Goal: Task Accomplishment & Management: Manage account settings

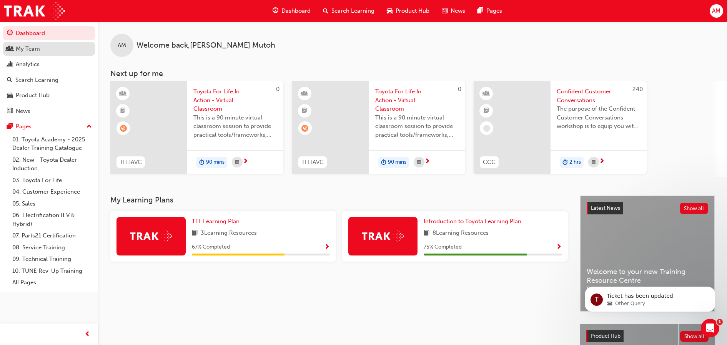
click at [44, 50] on div "My Team" at bounding box center [49, 49] width 84 height 10
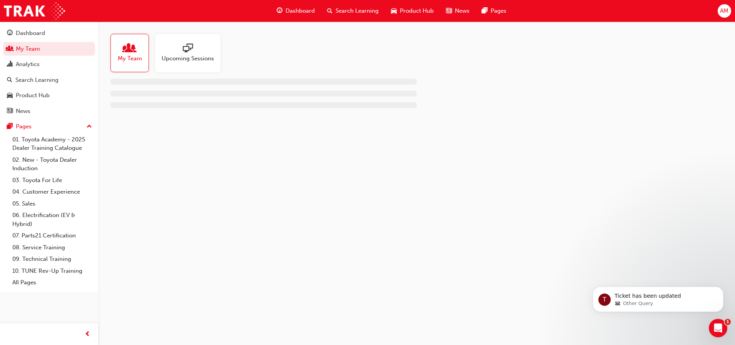
click at [193, 52] on div at bounding box center [188, 48] width 52 height 11
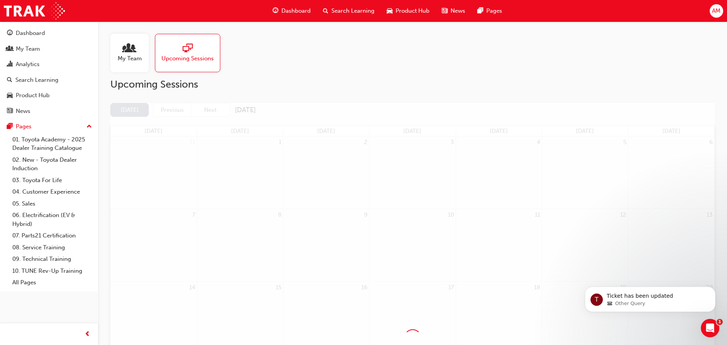
drag, startPoint x: 113, startPoint y: 66, endPoint x: 128, endPoint y: 64, distance: 15.5
click at [113, 65] on div "My Team" at bounding box center [129, 53] width 38 height 38
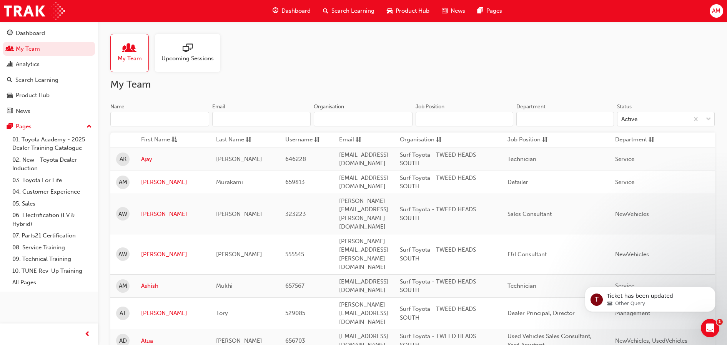
click at [161, 117] on input "Name" at bounding box center [159, 119] width 99 height 15
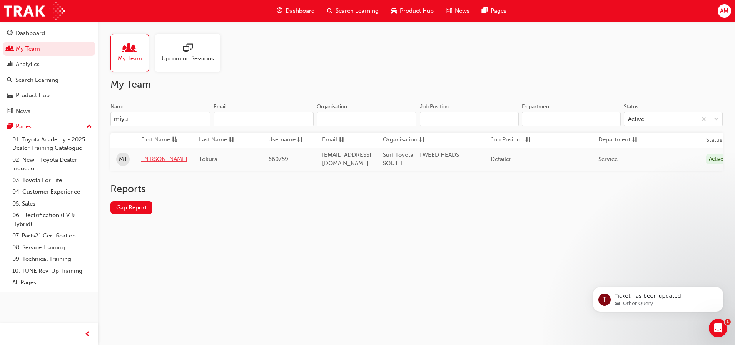
type input "miyu"
click at [156, 160] on link "[PERSON_NAME]" at bounding box center [164, 159] width 46 height 9
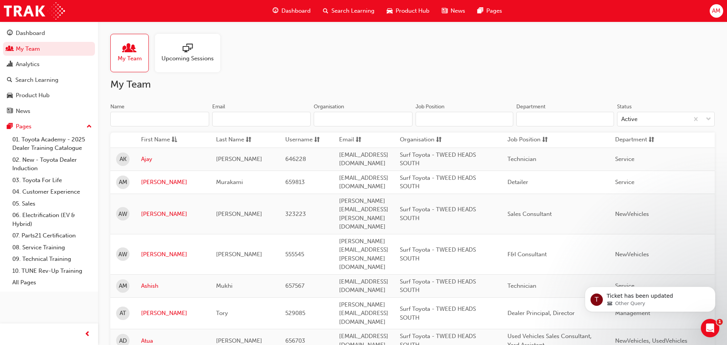
click at [170, 121] on input "Name" at bounding box center [159, 119] width 99 height 15
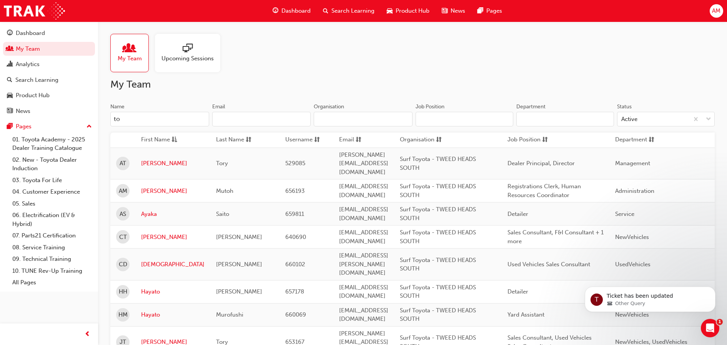
type input "t"
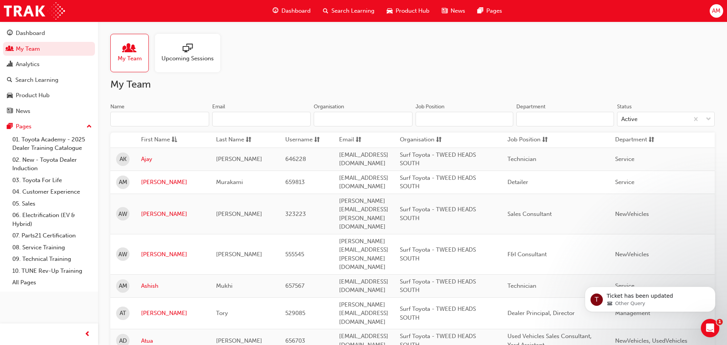
type input "R"
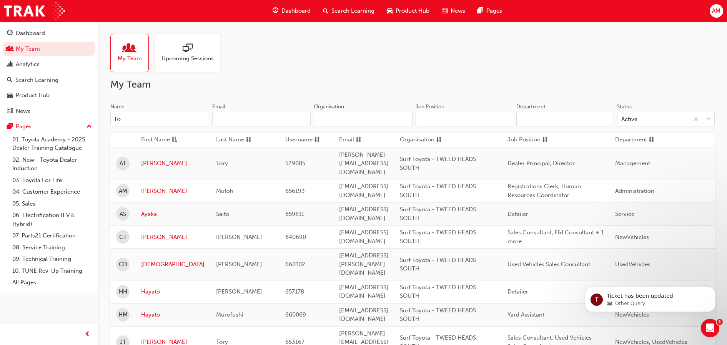
type input "T"
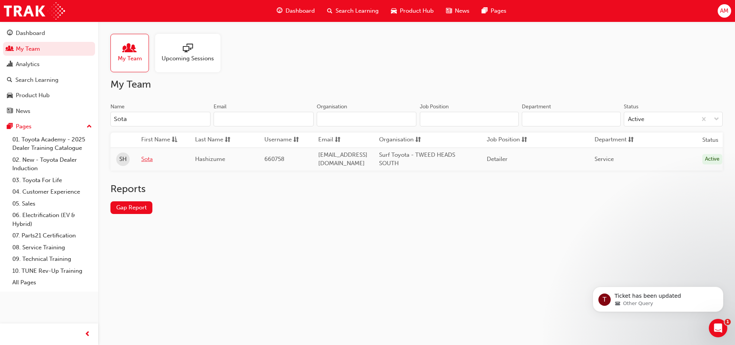
type input "Sota"
click at [149, 158] on link "Sota" at bounding box center [162, 159] width 42 height 9
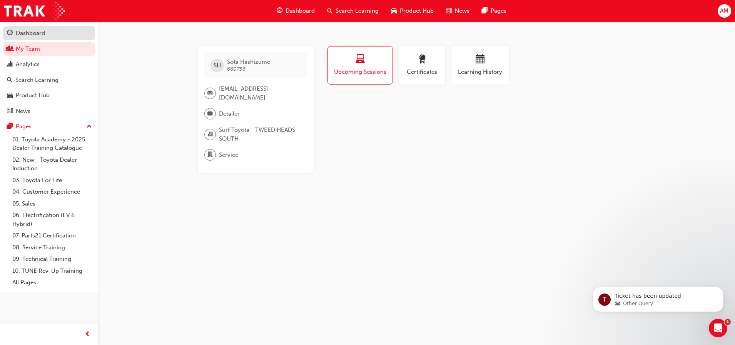
click at [28, 37] on div "Dashboard" at bounding box center [30, 33] width 29 height 9
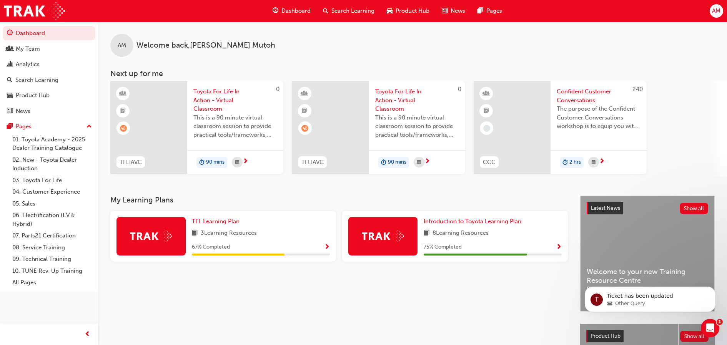
click at [205, 109] on span "Toyota For Life In Action - Virtual Classroom" at bounding box center [235, 100] width 84 height 26
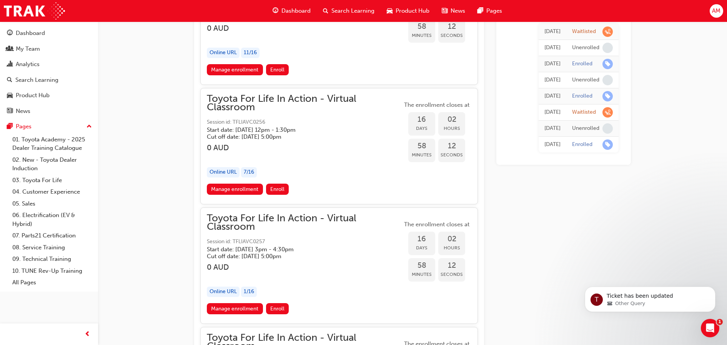
scroll to position [4652, 0]
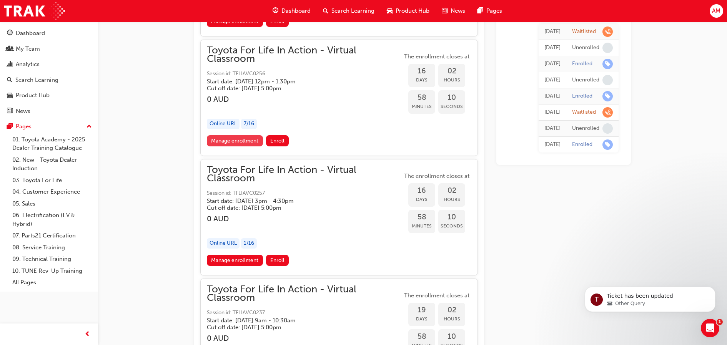
click at [236, 142] on link "Manage enrollment" at bounding box center [235, 140] width 56 height 11
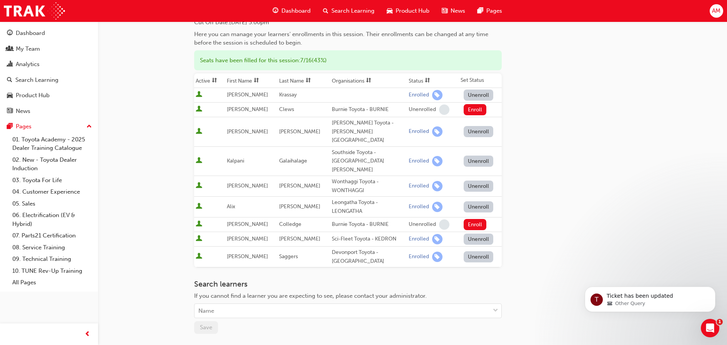
scroll to position [148, 0]
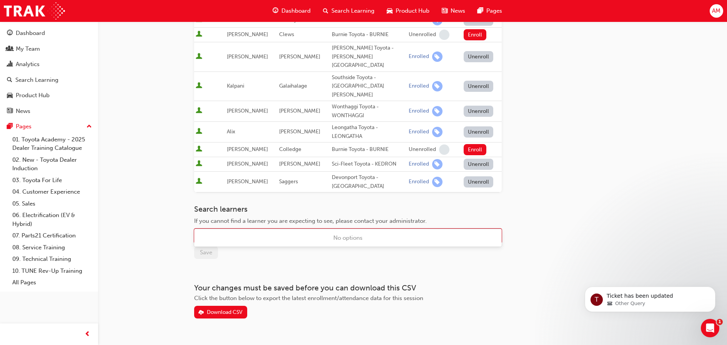
click at [247, 230] on div "Name" at bounding box center [342, 236] width 295 height 13
type input "miyu"
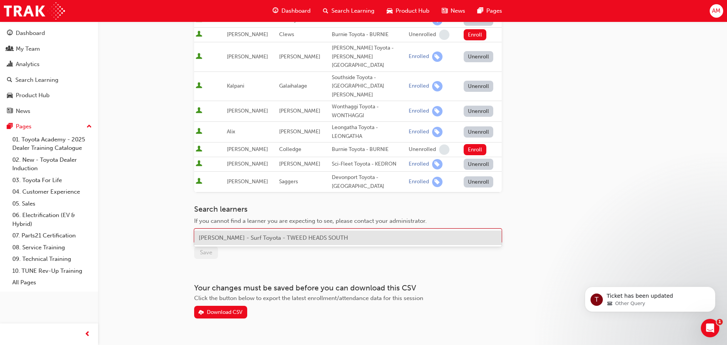
click at [239, 241] on span "[PERSON_NAME] - Surf Toyota - TWEED HEADS SOUTH" at bounding box center [273, 238] width 149 height 7
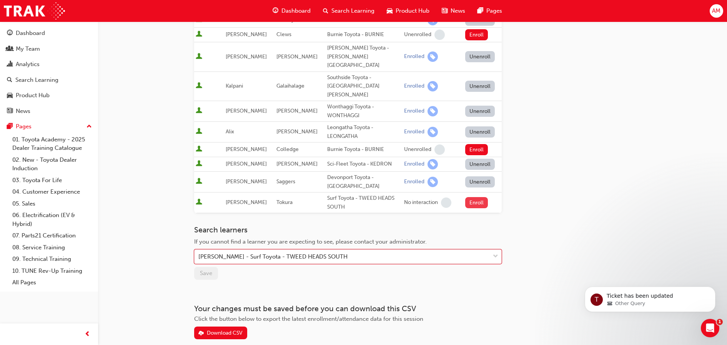
click at [473, 197] on button "Enroll" at bounding box center [476, 202] width 23 height 11
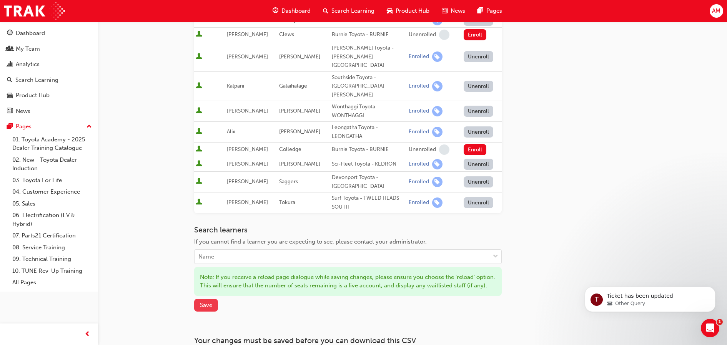
click at [205, 301] on button "Save" at bounding box center [206, 305] width 24 height 13
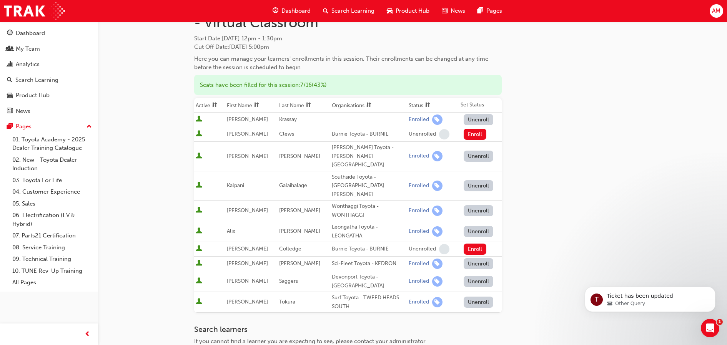
scroll to position [0, 0]
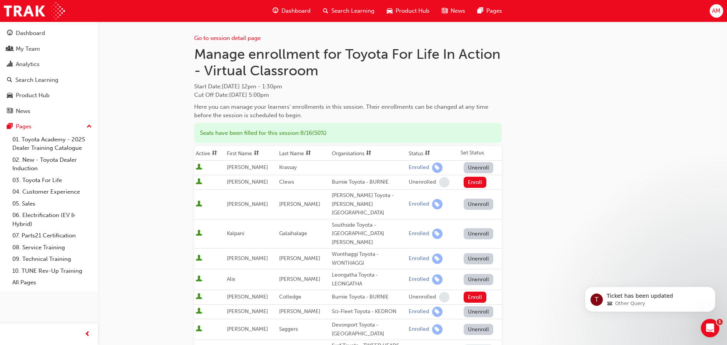
click at [390, 50] on h1 "Manage enrollment for Toyota For Life In Action - Virtual Classroom" at bounding box center [348, 62] width 308 height 33
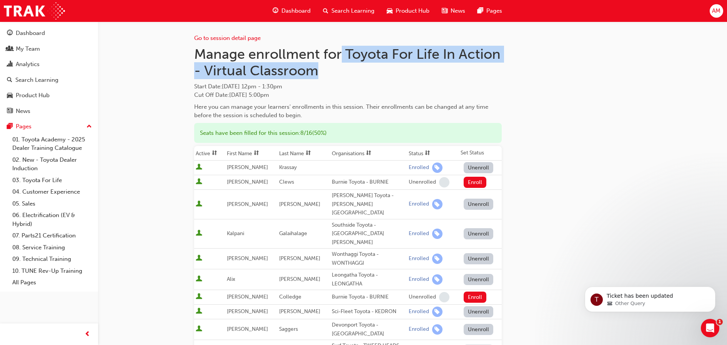
drag, startPoint x: 359, startPoint y: 52, endPoint x: 413, endPoint y: 77, distance: 59.0
click at [413, 77] on h1 "Manage enrollment for Toyota For Life In Action - Virtual Classroom" at bounding box center [348, 62] width 308 height 33
click at [384, 70] on h1 "Manage enrollment for Toyota For Life In Action - Virtual Classroom" at bounding box center [348, 62] width 308 height 33
copy h1 "Toyota For Life In Action - Virtual Classroom"
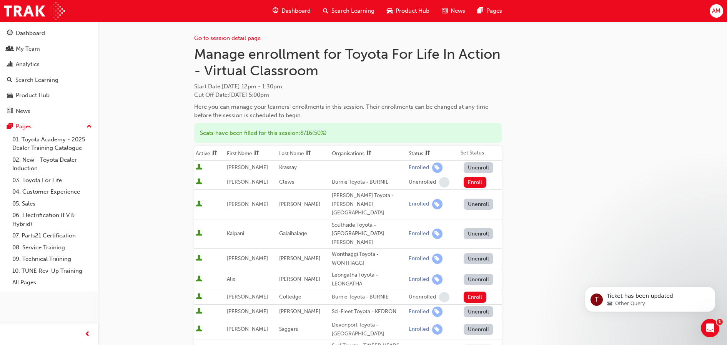
click at [245, 109] on div "Here you can manage your learners' enrollments in this session. Their enrollmen…" at bounding box center [348, 111] width 308 height 17
drag, startPoint x: 323, startPoint y: 51, endPoint x: 375, endPoint y: 93, distance: 66.6
click at [375, 93] on div "Manage enrollment for Toyota For Life In Action - Virtual Classroom Start Date …" at bounding box center [348, 83] width 308 height 74
copy div "for Toyota For Life In Action - Virtual Classroom Start Date : [DATE] 12pm - 1:…"
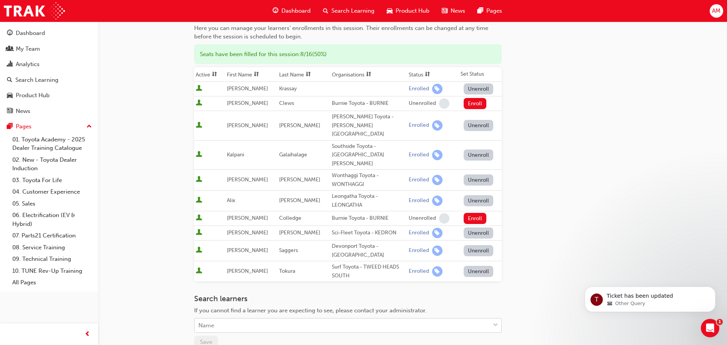
scroll to position [168, 0]
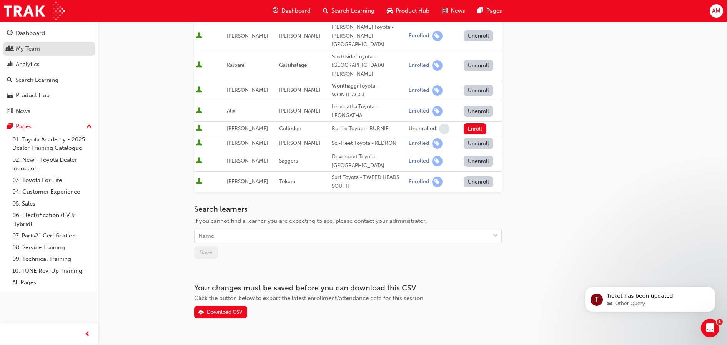
click at [45, 42] on link "My Team" at bounding box center [49, 49] width 92 height 14
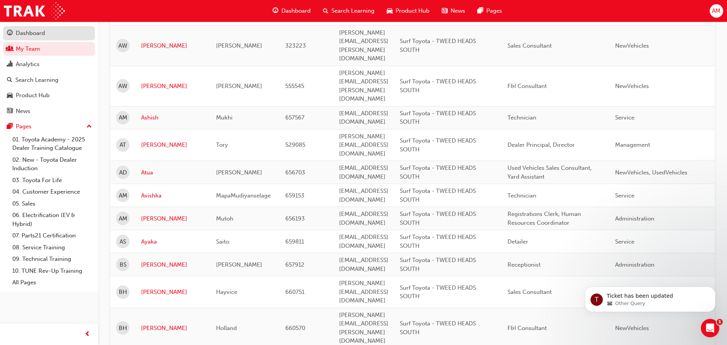
click at [57, 36] on div "Dashboard" at bounding box center [49, 33] width 84 height 10
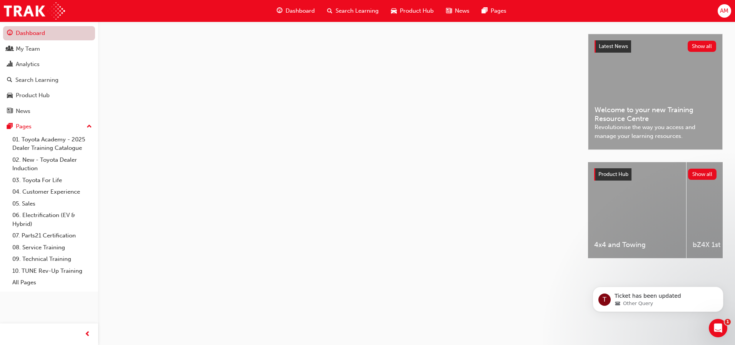
click at [28, 36] on link "Dashboard" at bounding box center [49, 33] width 92 height 14
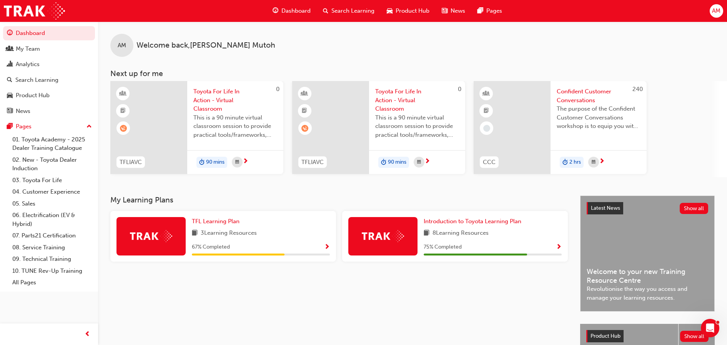
click at [214, 89] on span "Toyota For Life In Action - Virtual Classroom" at bounding box center [235, 100] width 84 height 26
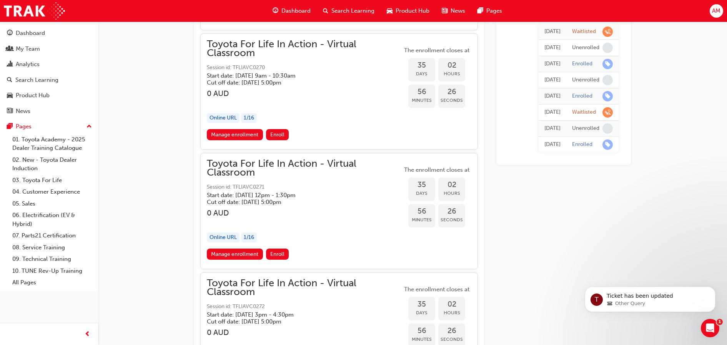
scroll to position [9219, 0]
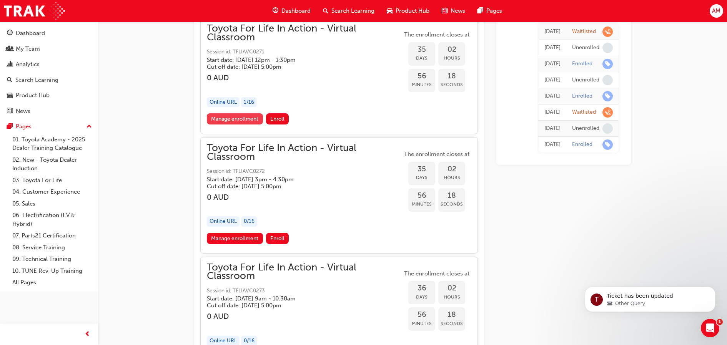
click at [224, 120] on link "Manage enrollment" at bounding box center [235, 118] width 56 height 11
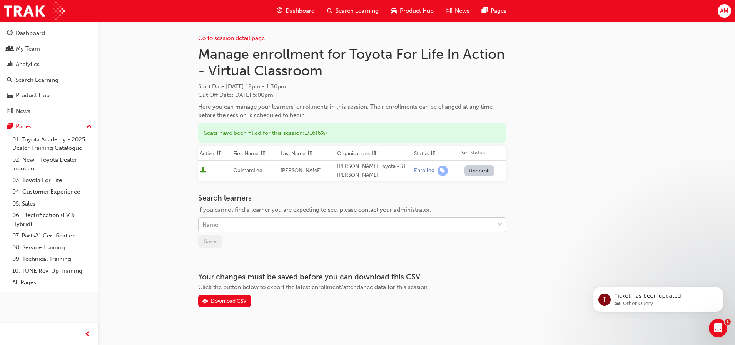
drag, startPoint x: 220, startPoint y: 211, endPoint x: 223, endPoint y: 220, distance: 9.5
click at [220, 213] on div "Search learners If you cannot find a learner you are expecting to see, please c…" at bounding box center [352, 213] width 308 height 38
click at [224, 218] on div "Name" at bounding box center [345, 224] width 295 height 13
type input "sota"
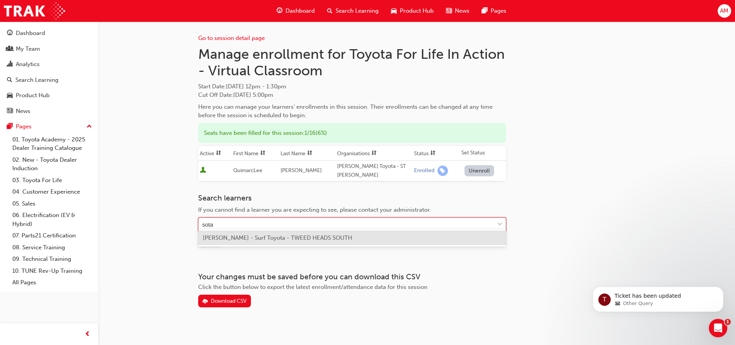
click at [237, 233] on div "Sota Hashizume - Surf Toyota - TWEED HEADS SOUTH" at bounding box center [352, 238] width 308 height 15
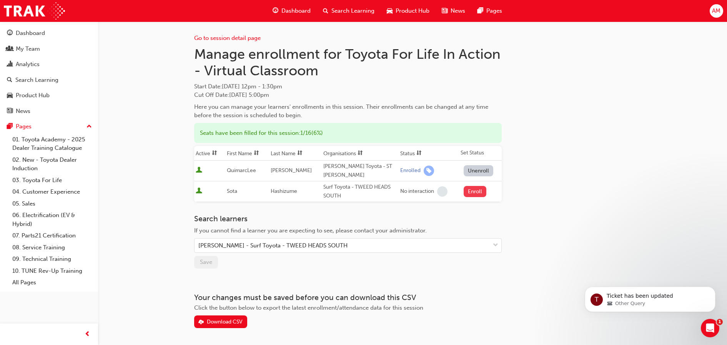
click at [473, 186] on button "Enroll" at bounding box center [475, 191] width 23 height 11
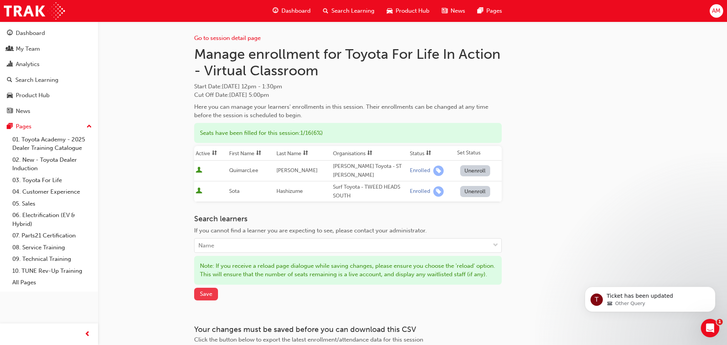
click at [207, 293] on span "Save" at bounding box center [206, 294] width 12 height 7
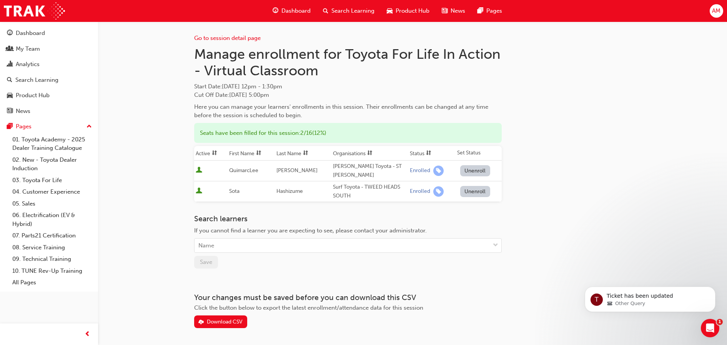
drag, startPoint x: 335, startPoint y: 56, endPoint x: 350, endPoint y: 91, distance: 37.9
click at [350, 91] on div "Manage enrollment for Toyota For Life In Action - Virtual Classroom Start Date …" at bounding box center [348, 83] width 308 height 74
copy div "for Toyota For Life In Action - Virtual Classroom Start Date : Wed 29 Oct 2025 …"
